Goal: Check status: Check status

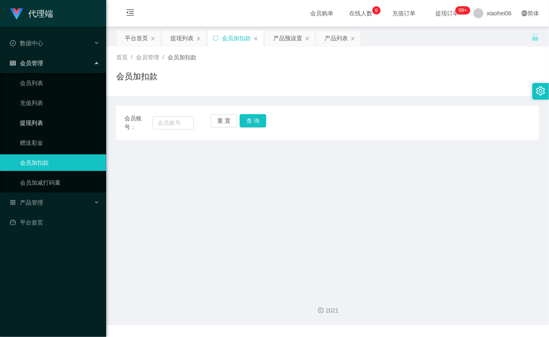
click at [33, 126] on link "提现列表" at bounding box center [60, 122] width 80 height 17
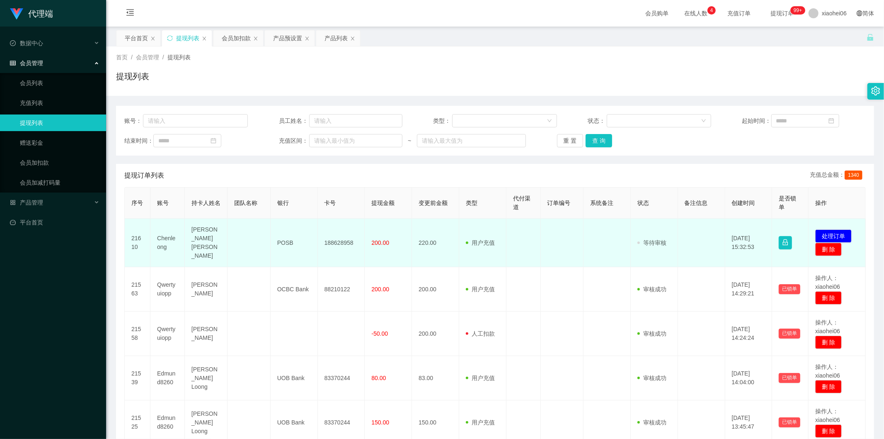
click at [424, 246] on td "220.00" at bounding box center [435, 242] width 47 height 48
